Goal: Download file/media

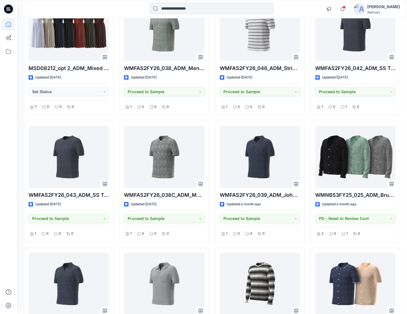
scroll to position [254, 0]
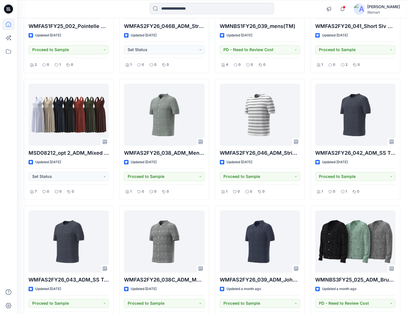
click at [7, 7] on icon at bounding box center [8, 9] width 9 height 9
click at [8, 8] on icon at bounding box center [8, 7] width 3 height 0
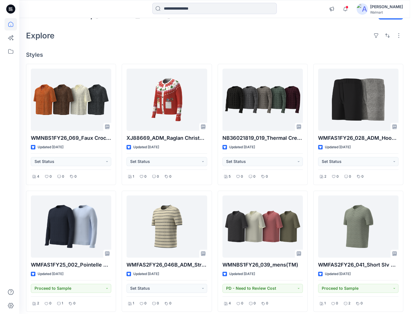
scroll to position [0, 0]
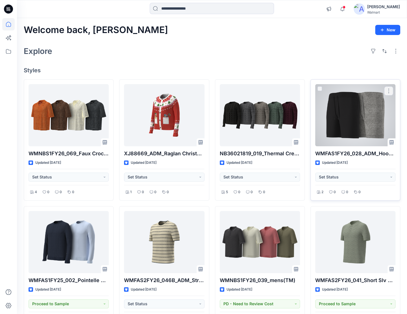
click at [349, 124] on div at bounding box center [355, 115] width 80 height 62
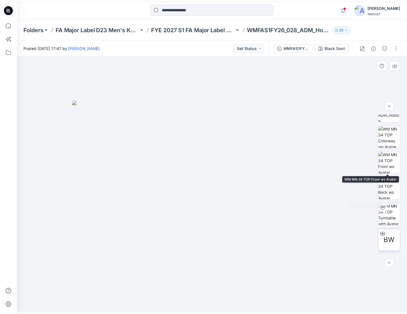
scroll to position [219, 0]
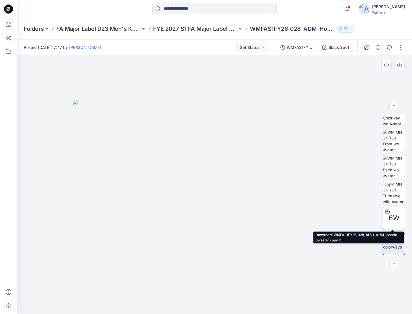
click at [390, 219] on span "BW" at bounding box center [393, 218] width 11 height 10
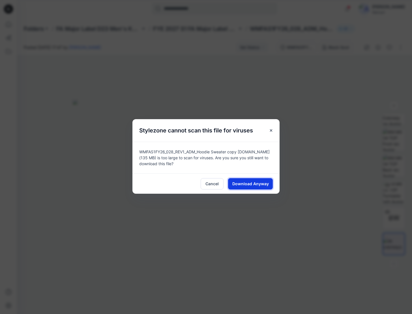
click at [248, 187] on button "Download Anyway" at bounding box center [250, 183] width 45 height 11
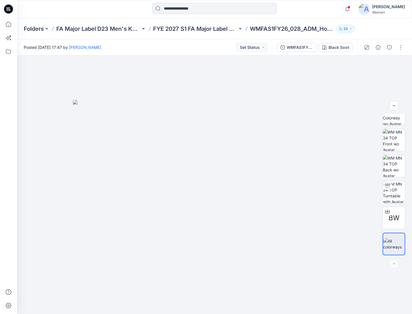
click at [12, 5] on icon at bounding box center [8, 9] width 9 height 18
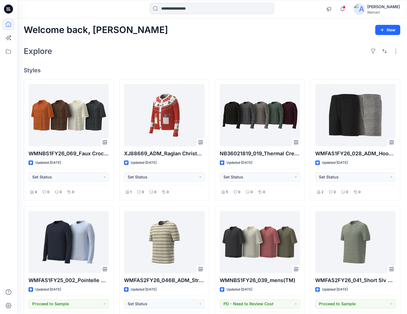
click at [312, 57] on div "Explore" at bounding box center [212, 51] width 377 height 14
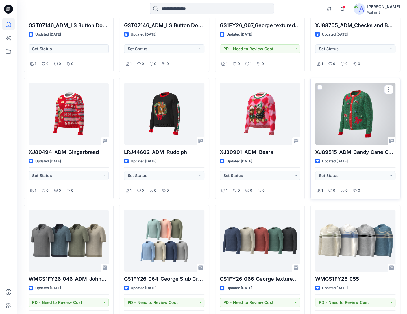
scroll to position [2445, 0]
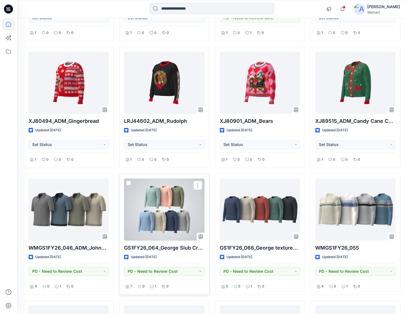
click at [169, 217] on div at bounding box center [164, 210] width 80 height 62
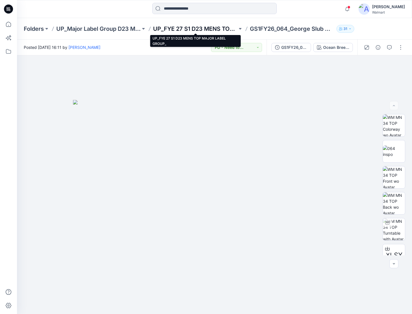
click at [178, 26] on p "UP_FYE 27 S1 D23 MENS TOP MAJOR LABEL GROUP_" at bounding box center [195, 29] width 84 height 8
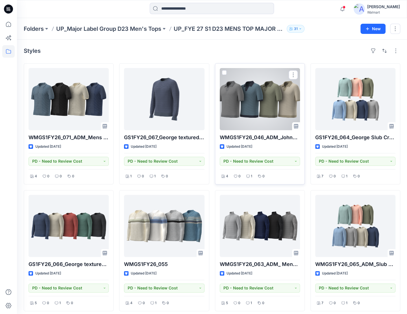
click at [256, 110] on div at bounding box center [260, 99] width 80 height 62
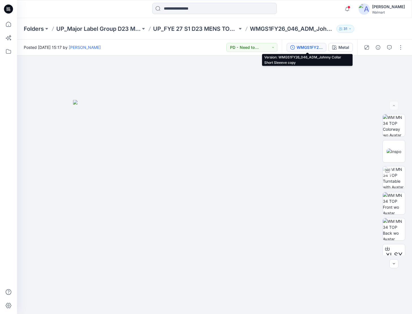
click at [309, 46] on div "WMGS1FY26_046_ADM_Johnny Collar Short Sleeeve copy" at bounding box center [309, 47] width 26 height 6
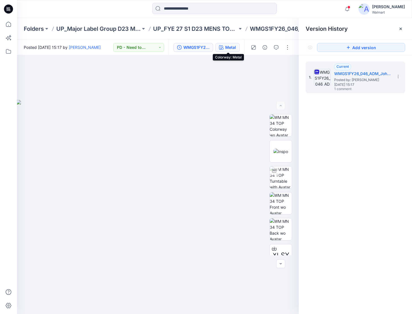
click at [229, 50] on div "Metal" at bounding box center [230, 47] width 11 height 6
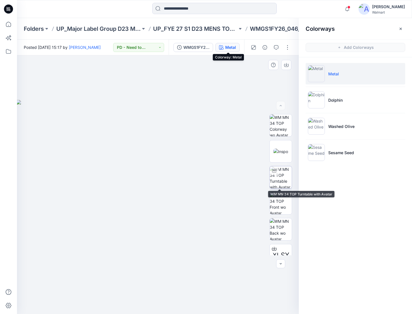
click at [284, 176] on img at bounding box center [280, 177] width 22 height 22
